Goal: Information Seeking & Learning: Understand process/instructions

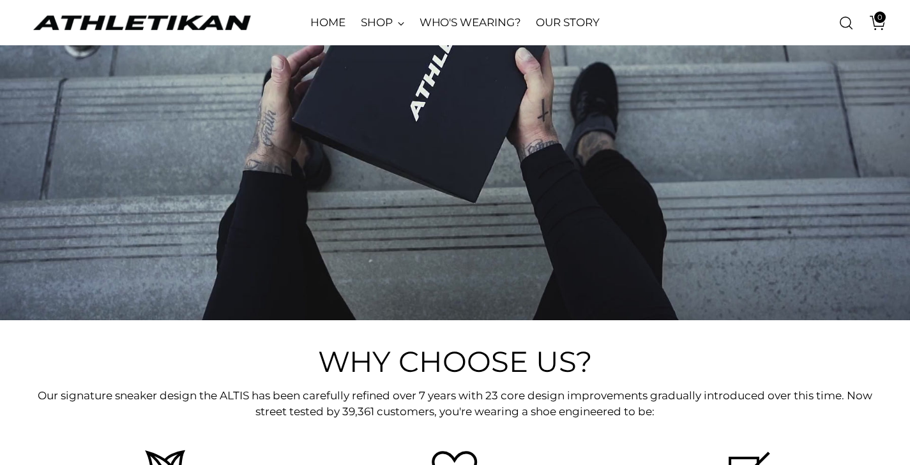
scroll to position [1929, 0]
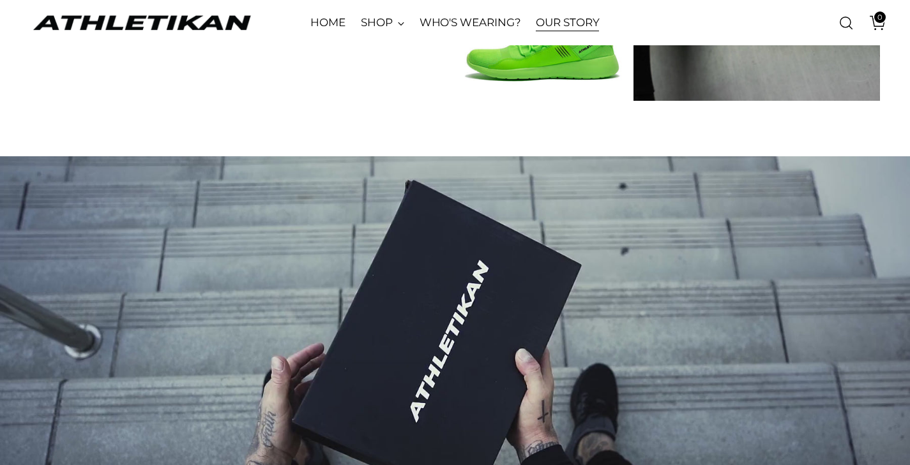
click at [570, 26] on link "OUR STORY" at bounding box center [567, 23] width 63 height 28
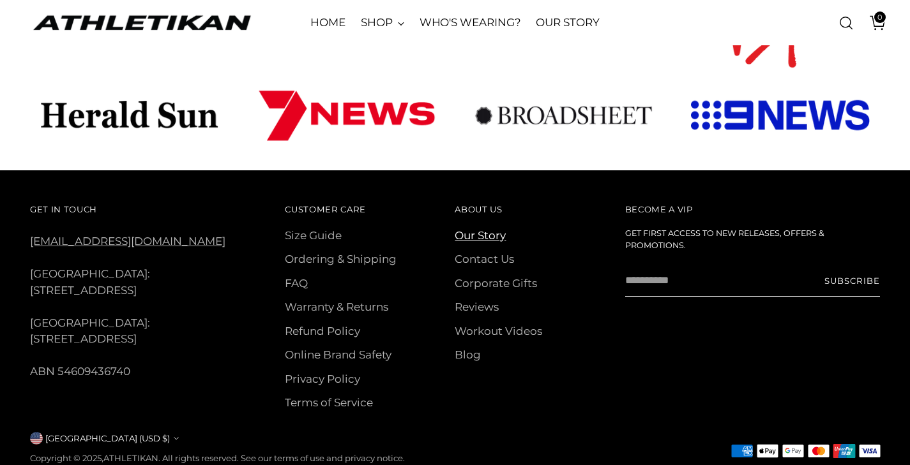
scroll to position [928, 0]
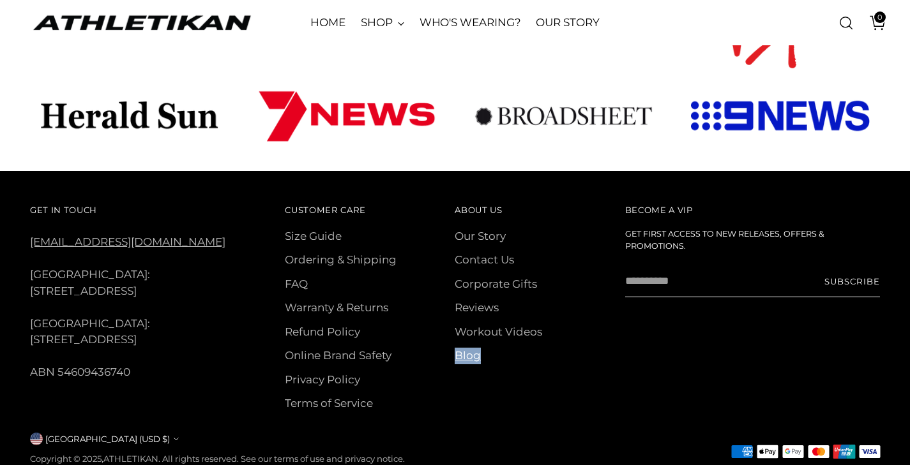
click at [472, 349] on link "Blog" at bounding box center [468, 355] width 26 height 13
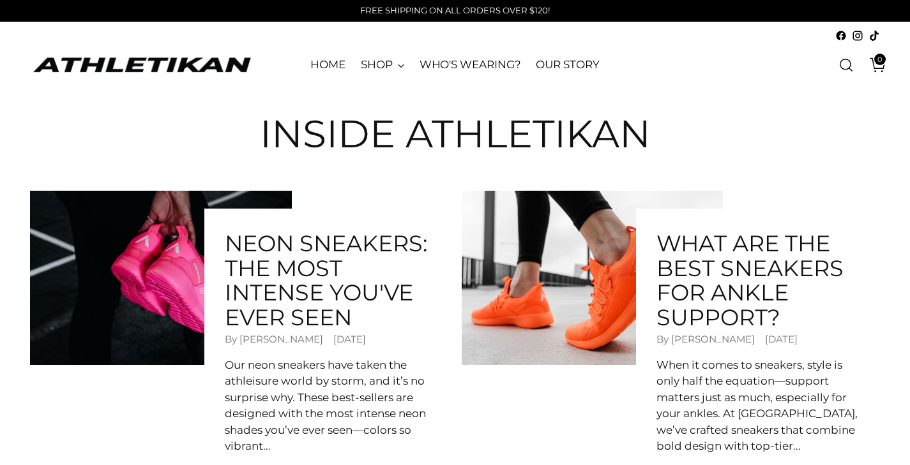
click at [370, 401] on p "Our neon sneakers have taken the athleisure world by storm, and it’s no surpris…" at bounding box center [326, 406] width 203 height 98
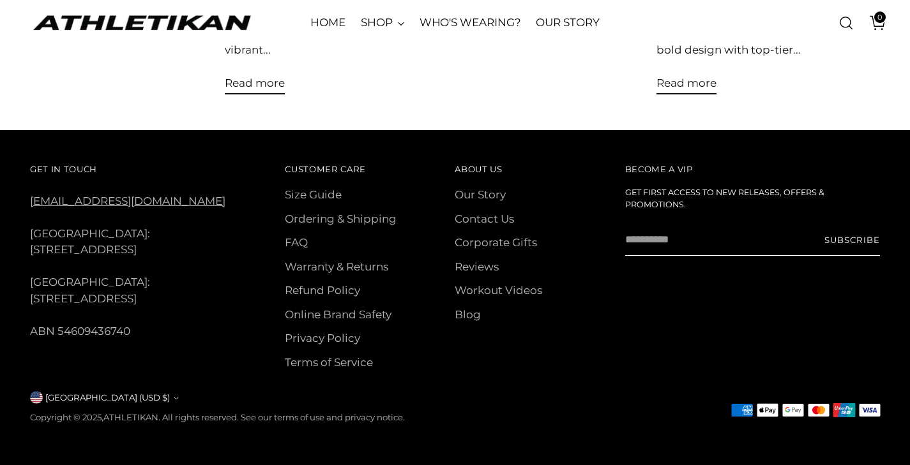
scroll to position [413, 0]
click at [329, 283] on ul "Size Guide Ordering & Shipping FAQ Warranty & Returns Refund Policy Online Bran…" at bounding box center [370, 279] width 170 height 184
click at [319, 295] on link "Refund Policy" at bounding box center [322, 290] width 75 height 13
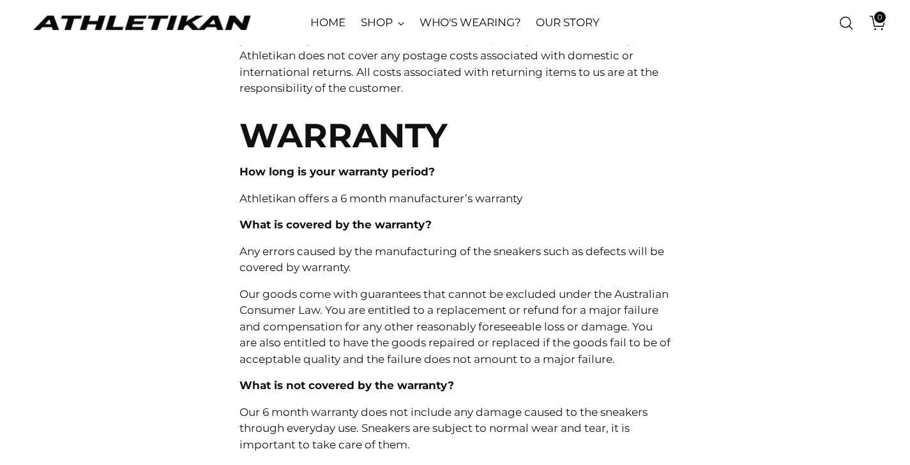
scroll to position [702, 0]
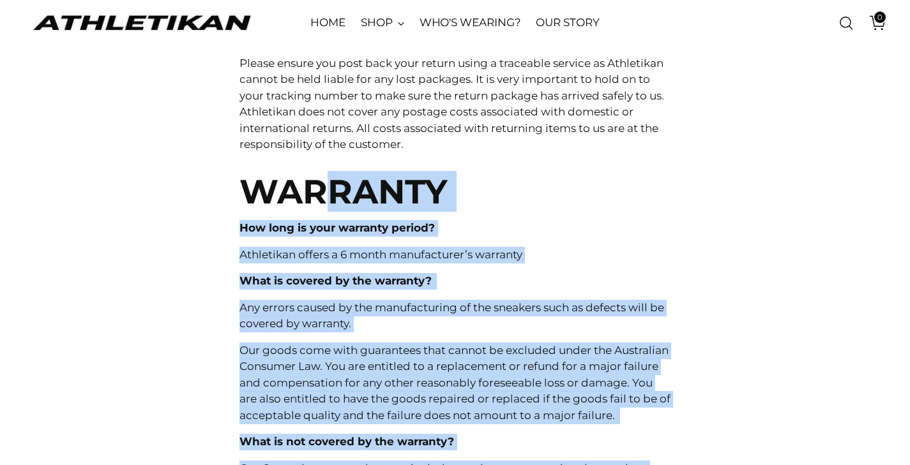
drag, startPoint x: 312, startPoint y: 166, endPoint x: 409, endPoint y: 462, distance: 311.1
click at [409, 462] on div "RETURNS What is your exchange/returns policy? Athletikan offers a 14-day exchan…" at bounding box center [454, 90] width 431 height 1180
click at [453, 434] on p "What is not covered by the warranty?" at bounding box center [454, 442] width 431 height 17
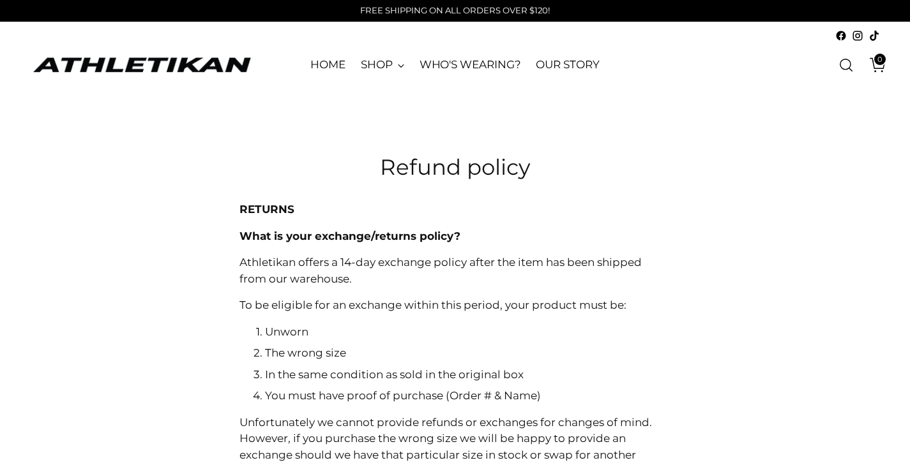
scroll to position [0, 0]
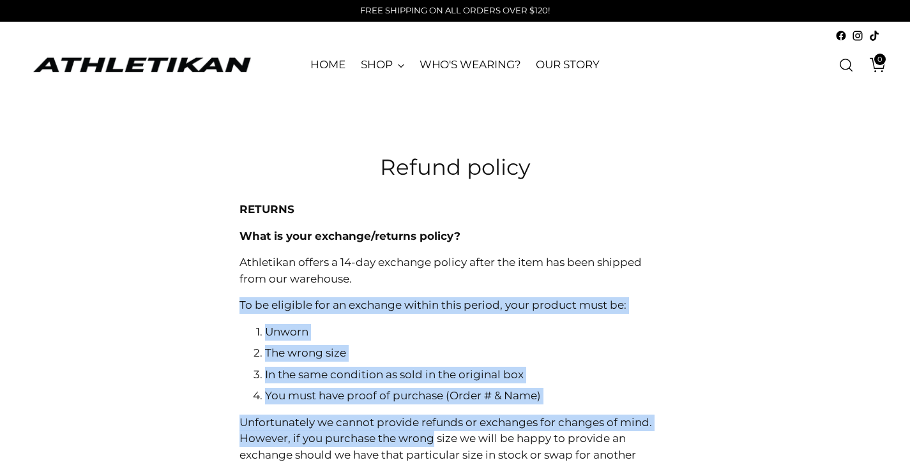
drag, startPoint x: 391, startPoint y: 277, endPoint x: 430, endPoint y: 451, distance: 178.7
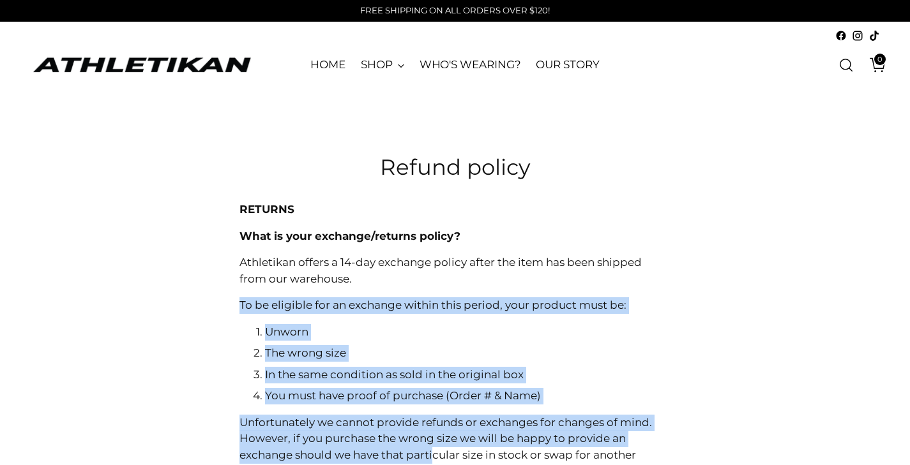
click at [430, 451] on p "Unfortunately we cannot provide refunds or exchanges for changes of mind. Howev…" at bounding box center [454, 447] width 431 height 65
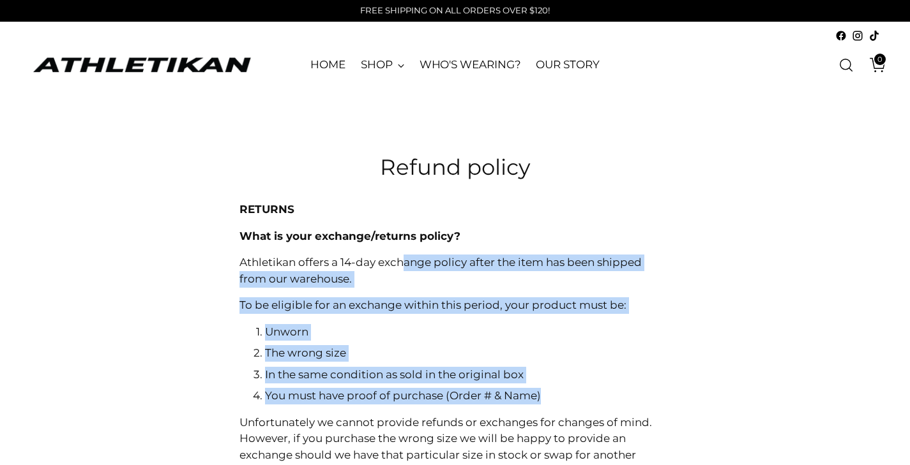
drag, startPoint x: 405, startPoint y: 313, endPoint x: 421, endPoint y: 401, distance: 89.6
click at [421, 401] on li "You must have proof of purchase (Order # & Name)" at bounding box center [467, 396] width 405 height 17
